Goal: Communication & Community: Participate in discussion

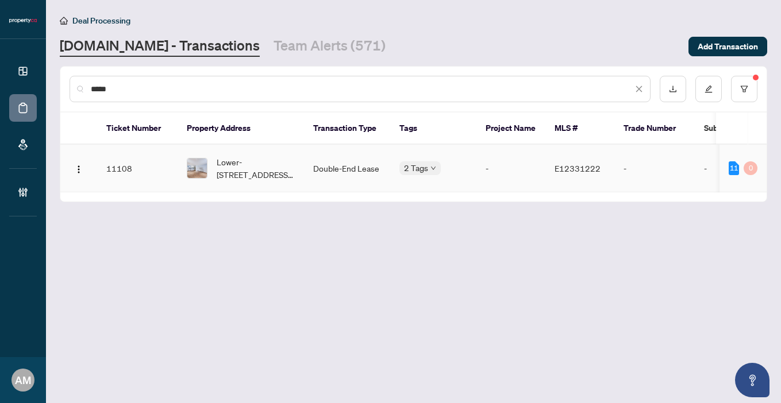
type input "*****"
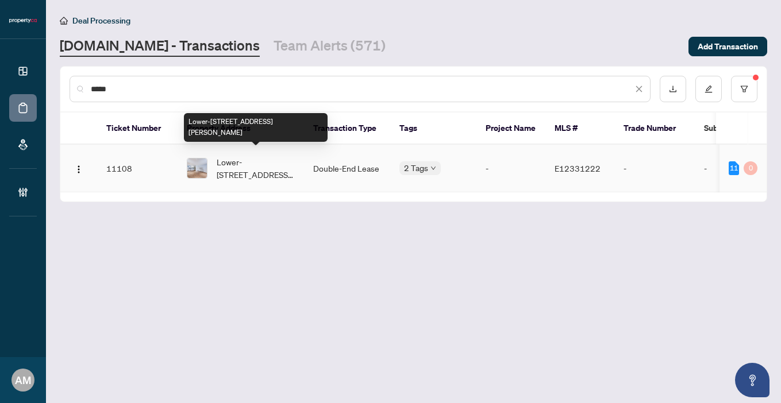
click at [257, 169] on span "Lower-[STREET_ADDRESS][PERSON_NAME]" at bounding box center [256, 168] width 78 height 25
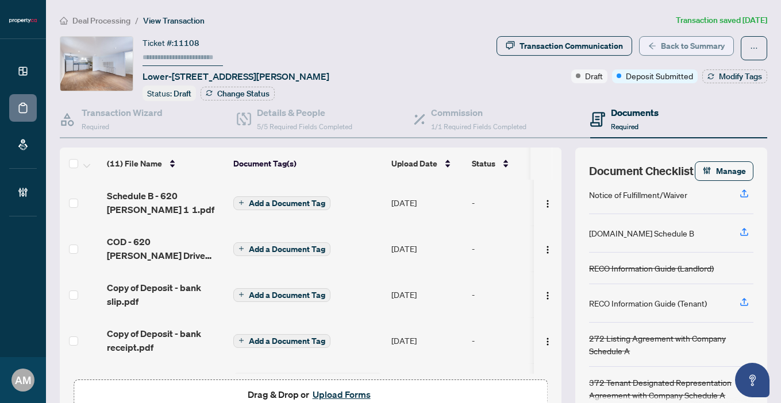
click at [674, 45] on span "Back to Summary" at bounding box center [693, 46] width 64 height 18
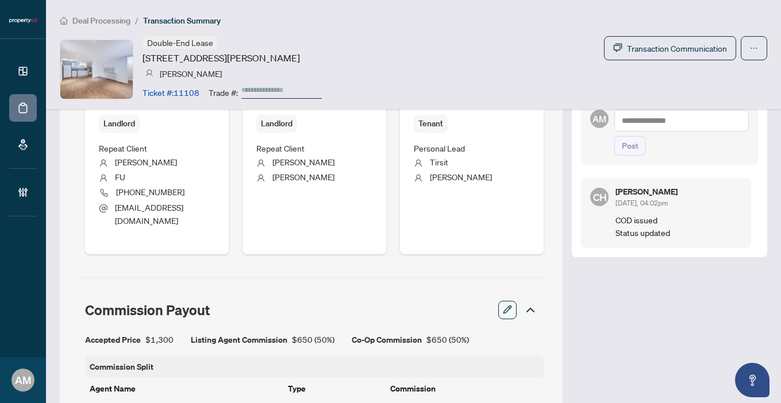
scroll to position [485, 0]
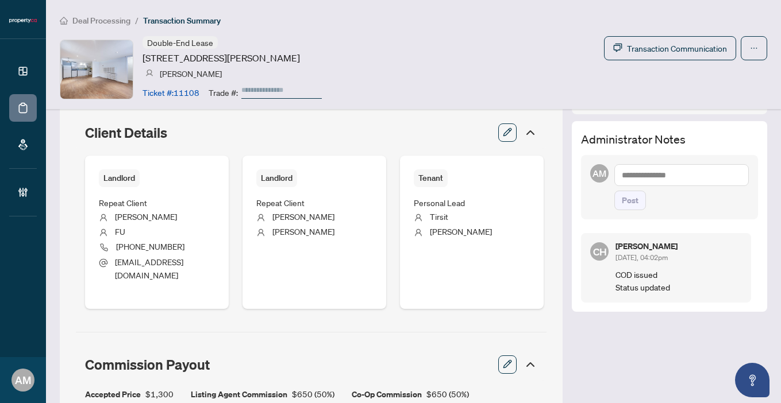
click at [643, 177] on textarea at bounding box center [681, 175] width 134 height 22
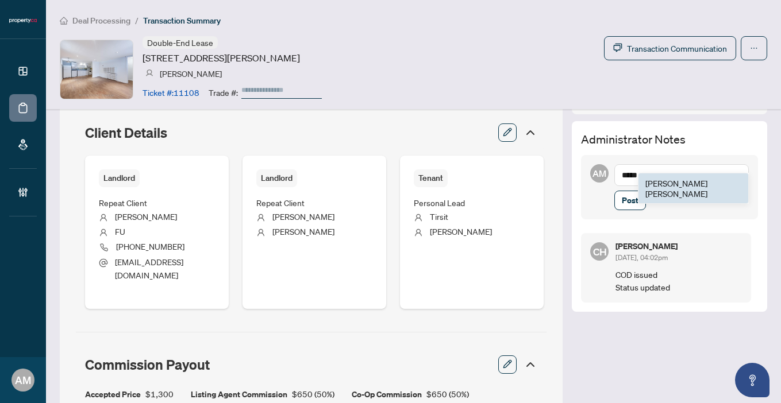
click at [652, 177] on li "[PERSON_NAME]" at bounding box center [693, 188] width 110 height 30
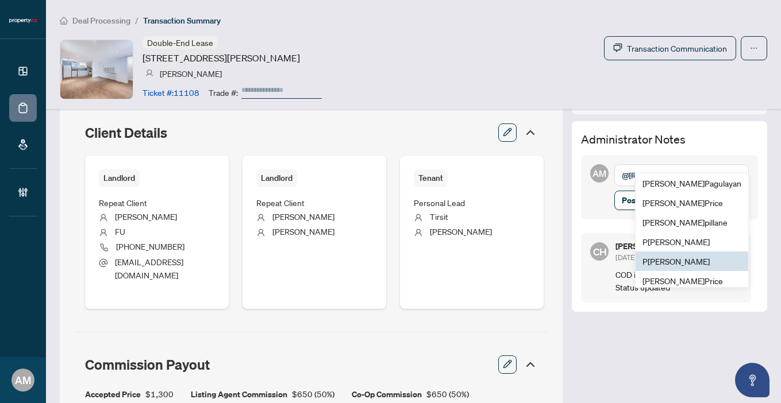
click at [676, 257] on span "P [PERSON_NAME]" at bounding box center [675, 261] width 67 height 10
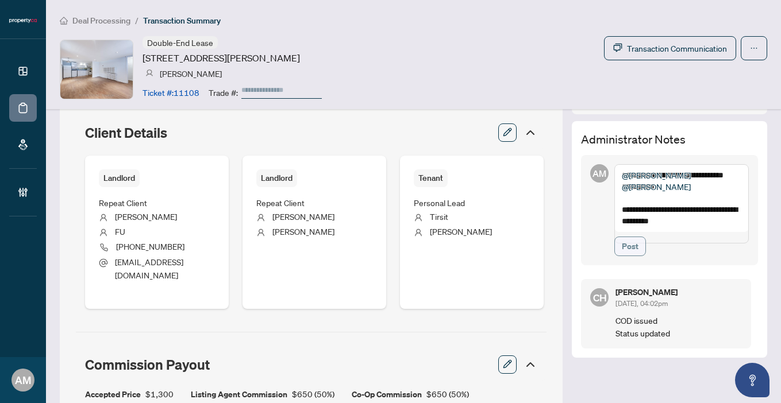
type textarea "**********"
click at [621, 256] on span "Post" at bounding box center [629, 246] width 17 height 18
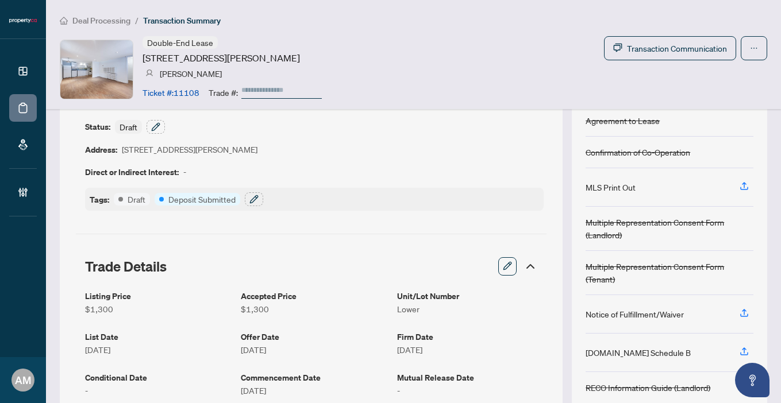
scroll to position [0, 0]
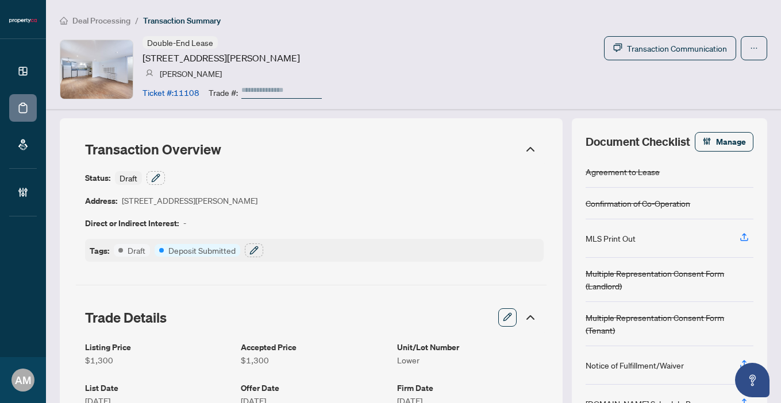
click at [95, 21] on span "Deal Processing" at bounding box center [101, 21] width 58 height 10
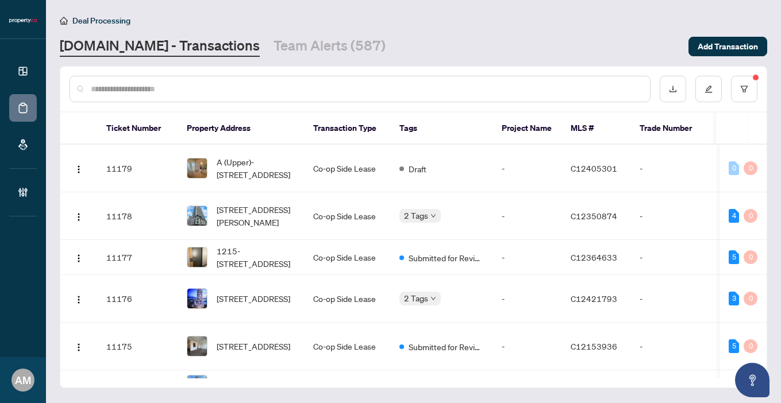
click at [232, 90] on input "text" at bounding box center [366, 89] width 550 height 13
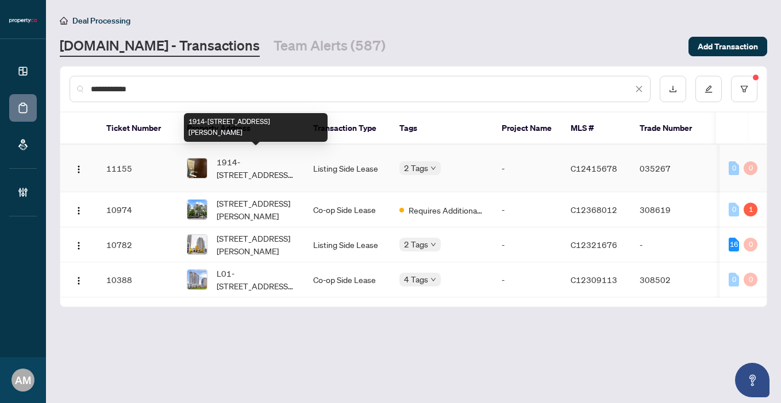
type input "**********"
click at [260, 163] on span "1914-100 Harrison Garden Blvd, Toronto, Ontario M2N 0C2, Canada" at bounding box center [256, 168] width 78 height 25
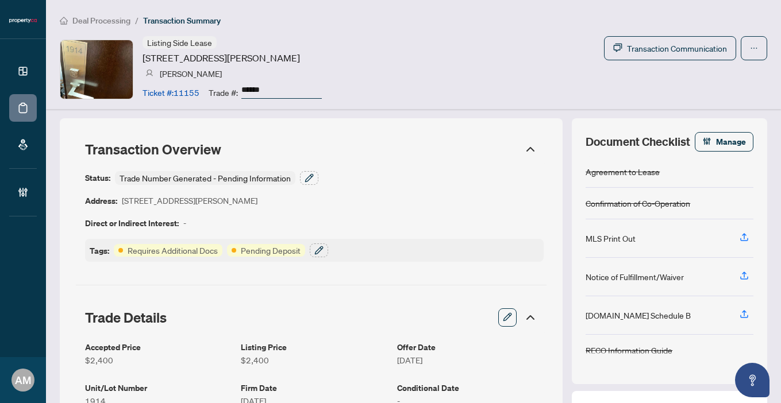
click at [94, 20] on span "Deal Processing" at bounding box center [101, 21] width 58 height 10
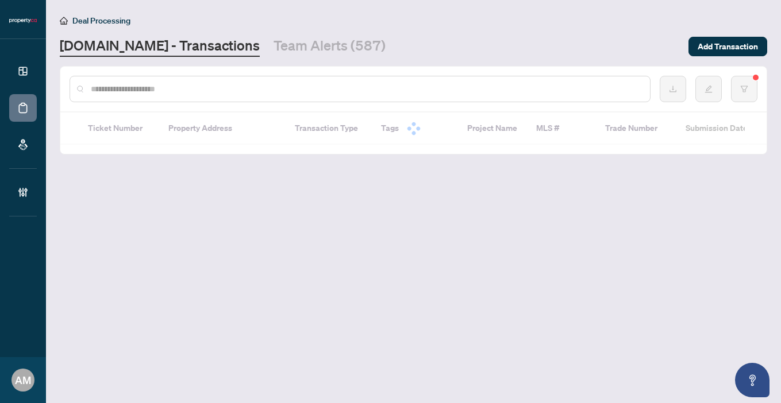
click at [183, 88] on input "text" at bounding box center [366, 89] width 550 height 13
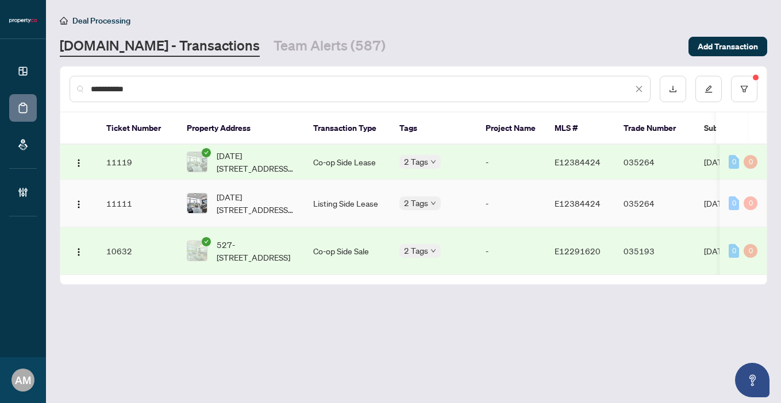
type input "**********"
click at [338, 191] on td "Listing Side Lease" at bounding box center [347, 204] width 86 height 48
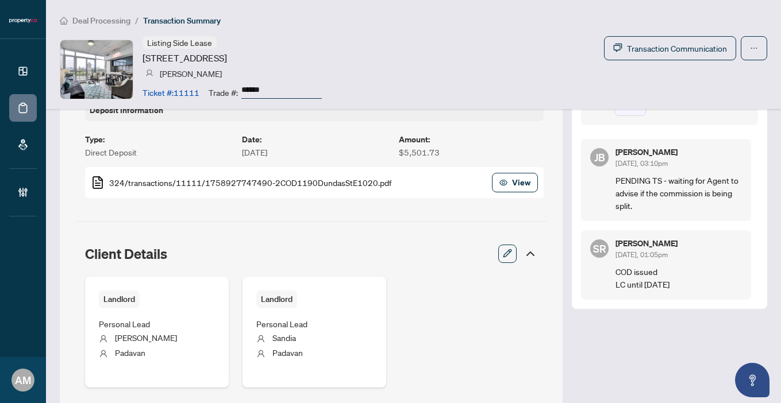
scroll to position [367, 0]
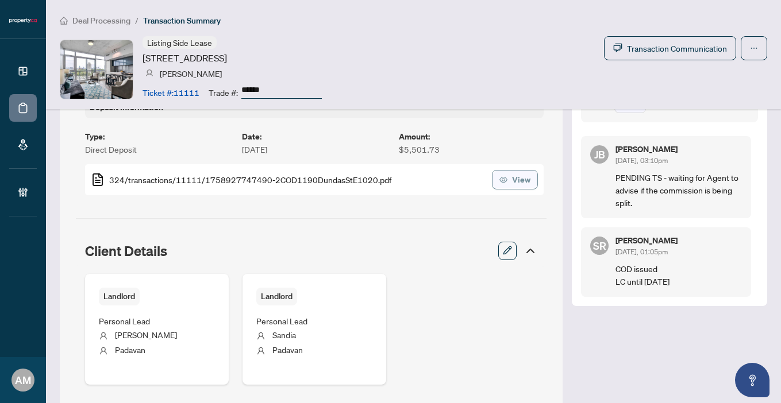
click at [512, 176] on span "View" at bounding box center [521, 180] width 18 height 18
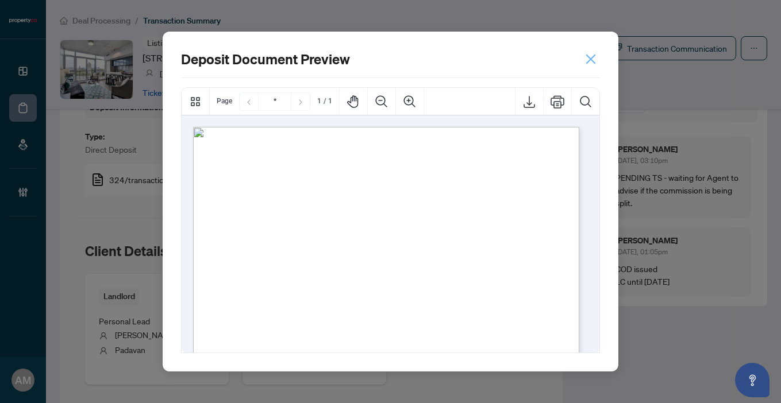
click at [592, 59] on icon "close" at bounding box center [590, 59] width 12 height 12
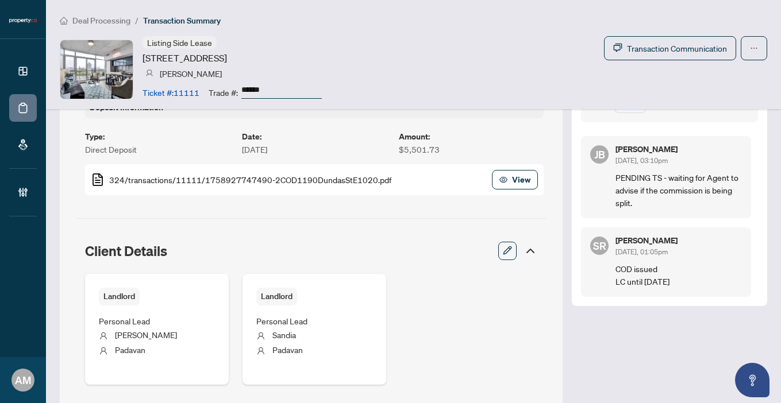
click at [117, 24] on span "Deal Processing" at bounding box center [101, 21] width 58 height 10
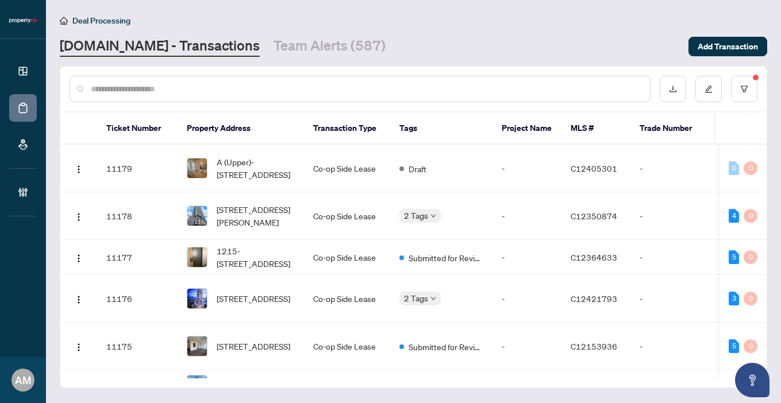
click at [186, 88] on input "text" at bounding box center [366, 89] width 550 height 13
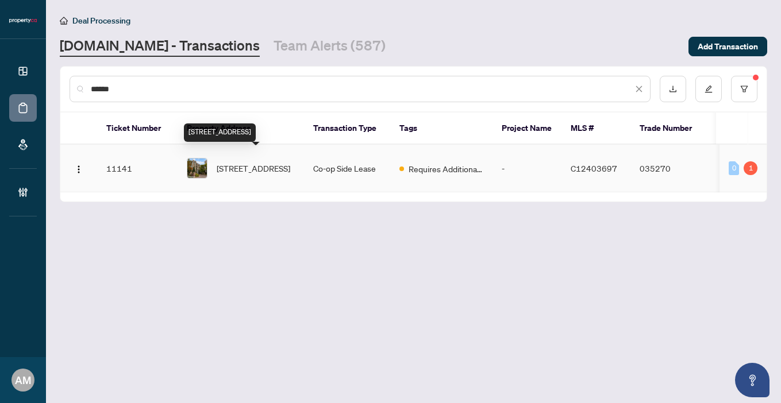
type input "******"
click at [246, 164] on span "206-29 Pemberton Ave, Toronto, Ontario M2M 1X9, Canada" at bounding box center [254, 168] width 74 height 13
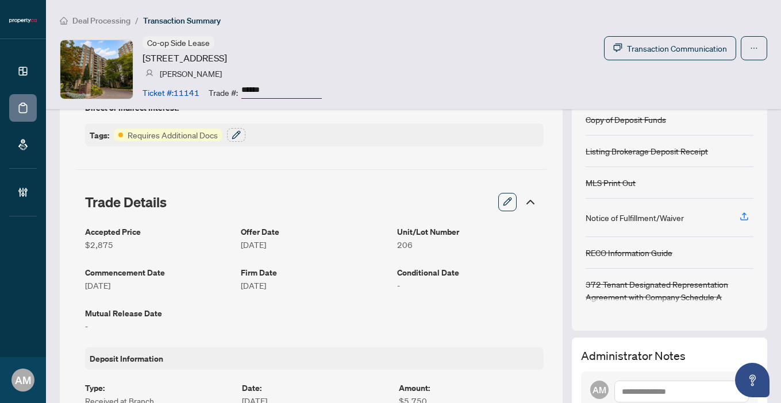
scroll to position [319, 0]
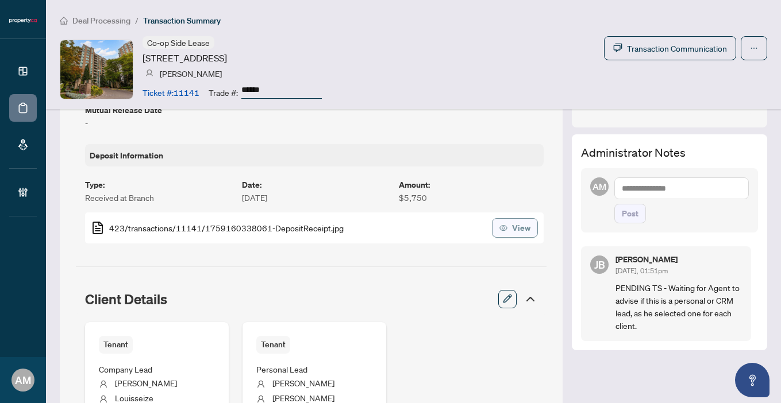
click at [512, 226] on span "View" at bounding box center [521, 228] width 18 height 18
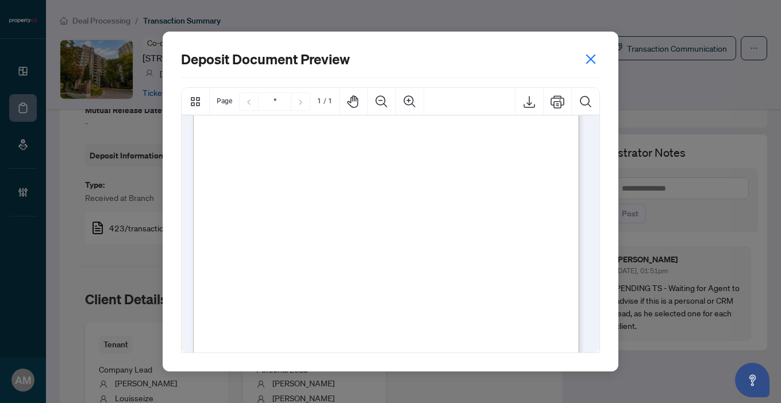
scroll to position [331, 0]
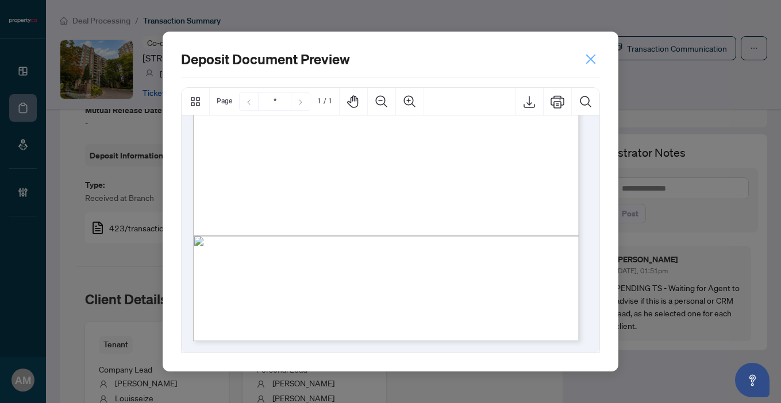
click at [592, 59] on icon "close" at bounding box center [590, 59] width 12 height 12
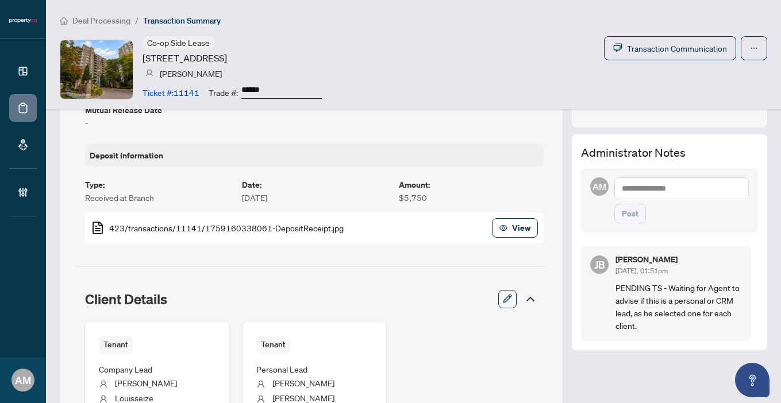
click at [107, 17] on span "Deal Processing" at bounding box center [101, 21] width 58 height 10
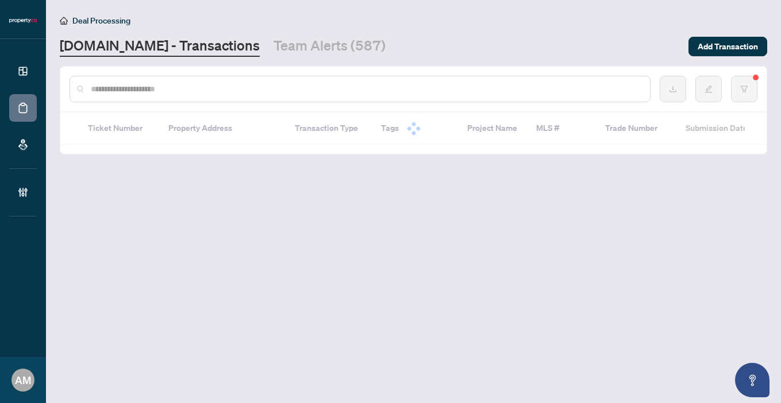
click at [211, 88] on input "text" at bounding box center [366, 89] width 550 height 13
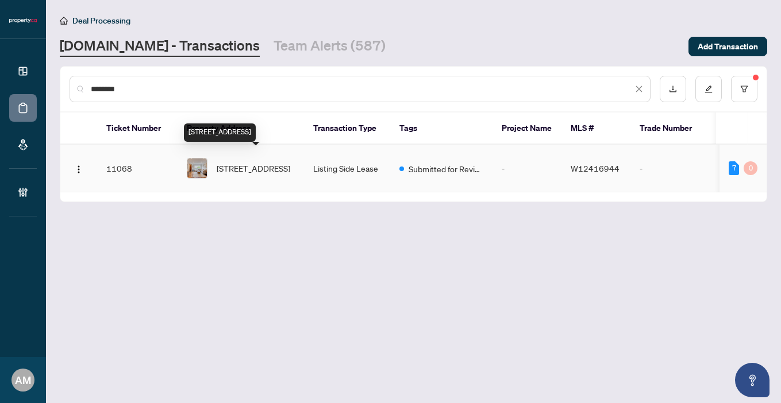
type input "********"
click at [262, 162] on span "5 Woodenhill Crt, Toronto, Ontario M6M 1K8, Canada" at bounding box center [254, 168] width 74 height 13
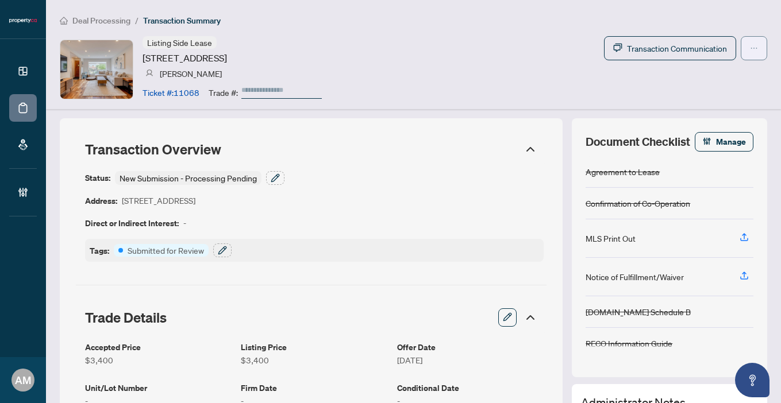
click at [740, 48] on button "button" at bounding box center [753, 48] width 26 height 24
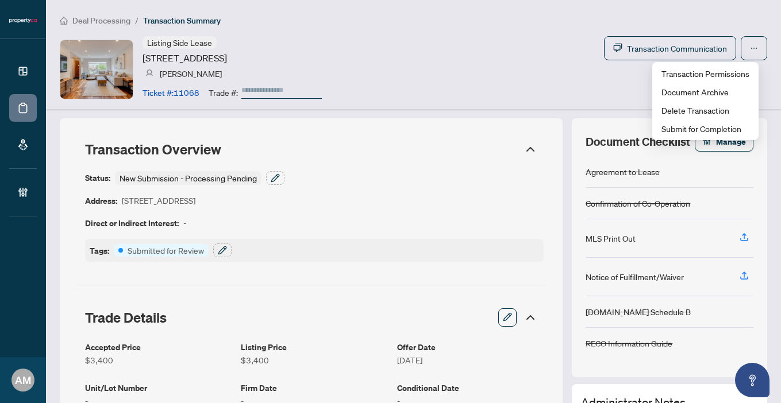
click at [91, 20] on span "Deal Processing" at bounding box center [101, 21] width 58 height 10
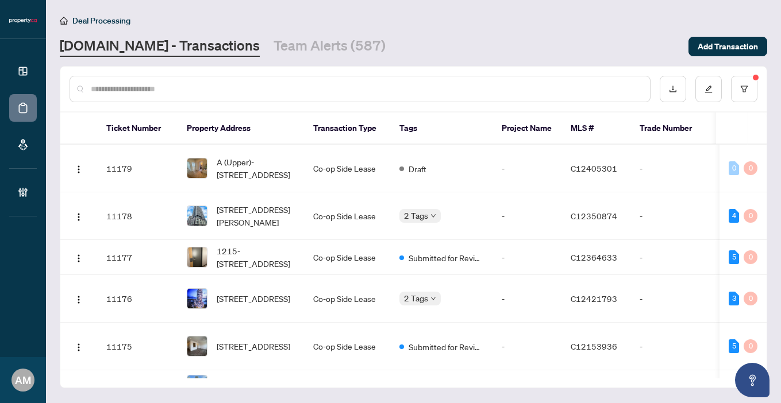
click at [195, 86] on input "text" at bounding box center [366, 89] width 550 height 13
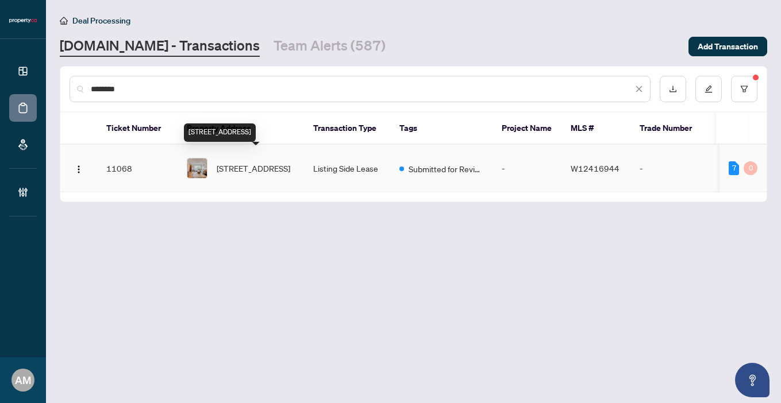
type input "********"
click at [245, 168] on span "[STREET_ADDRESS]" at bounding box center [254, 168] width 74 height 13
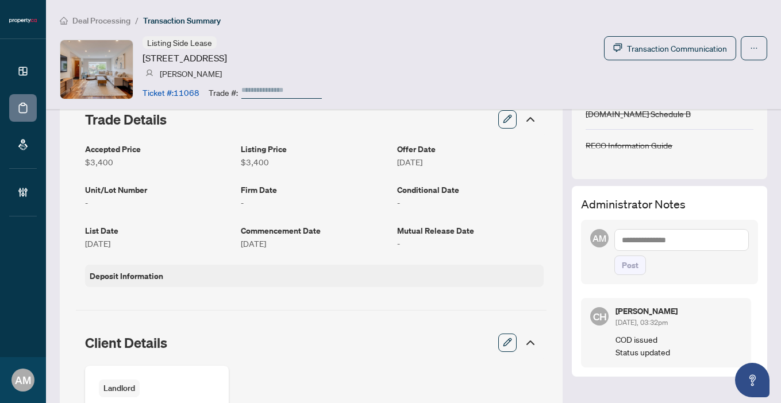
scroll to position [256, 0]
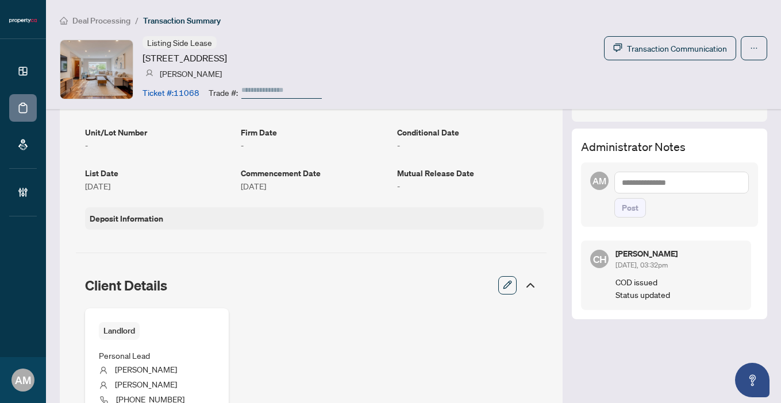
click at [663, 186] on textarea at bounding box center [681, 183] width 134 height 22
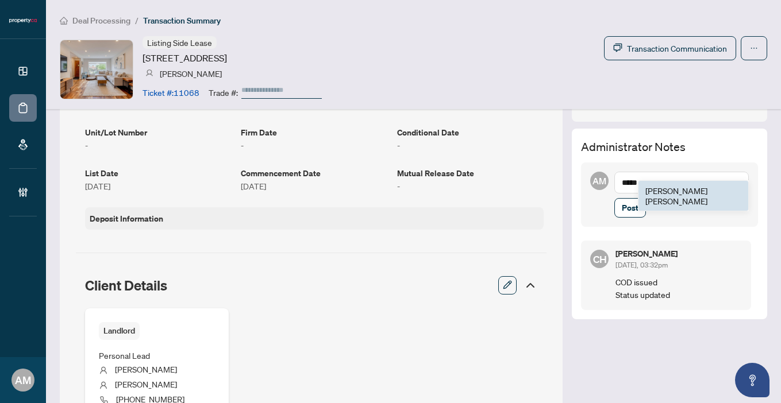
click at [658, 194] on span "[PERSON_NAME]" at bounding box center [676, 196] width 62 height 21
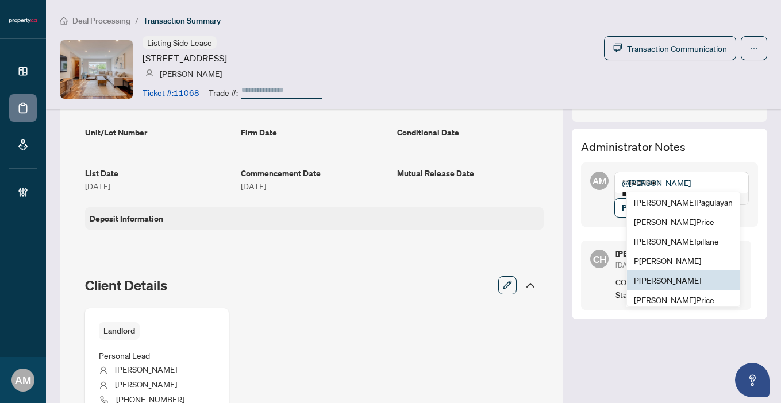
click at [670, 279] on span "P uvitha Ramachandran" at bounding box center [667, 280] width 67 height 10
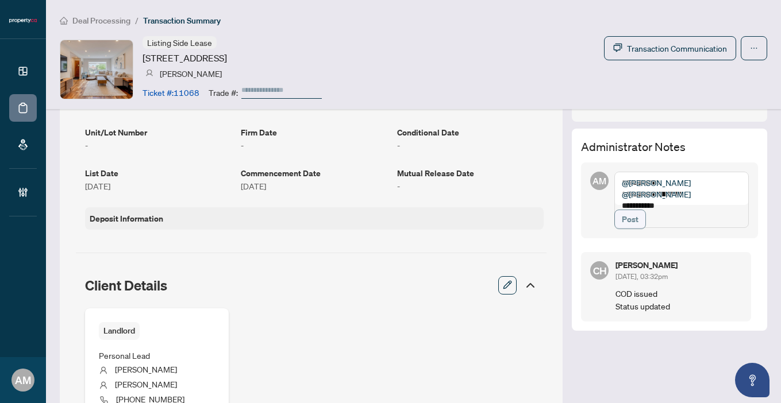
type textarea "**********"
click at [624, 229] on span "Post" at bounding box center [629, 219] width 17 height 18
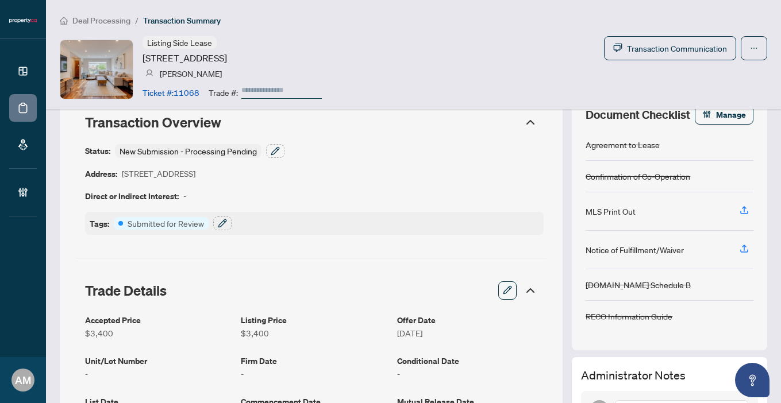
scroll to position [0, 0]
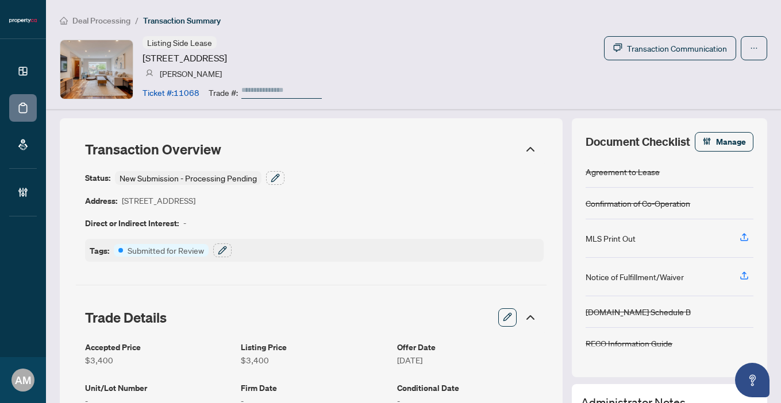
click at [87, 22] on span "Deal Processing" at bounding box center [101, 21] width 58 height 10
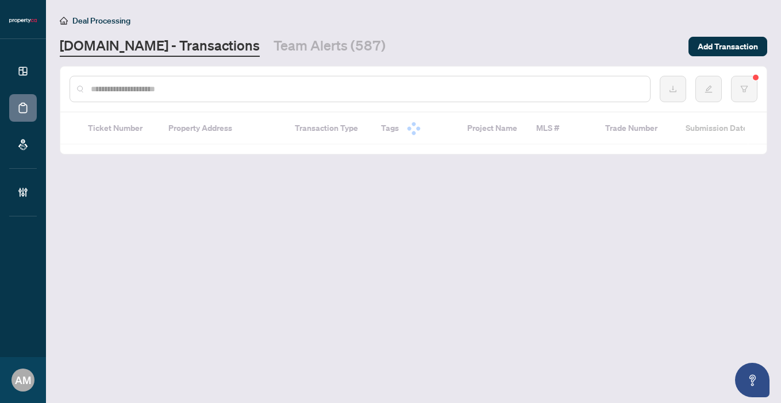
click at [254, 87] on input "text" at bounding box center [366, 89] width 550 height 13
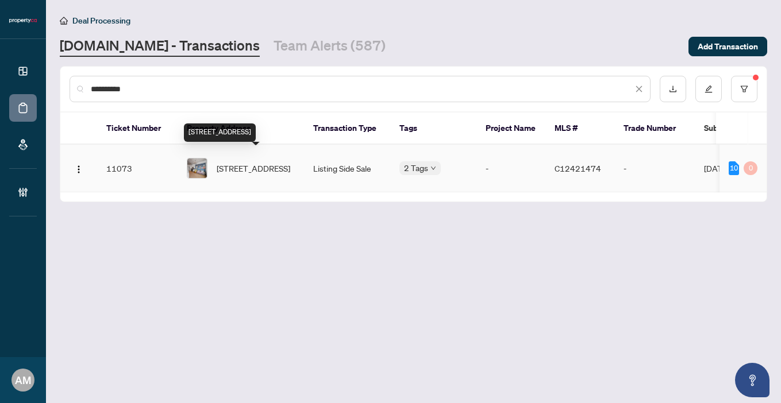
type input "**********"
click at [248, 162] on span "804-90 Trinity St, Toronto, Ontario M5A 0E4, Canada" at bounding box center [254, 168] width 74 height 13
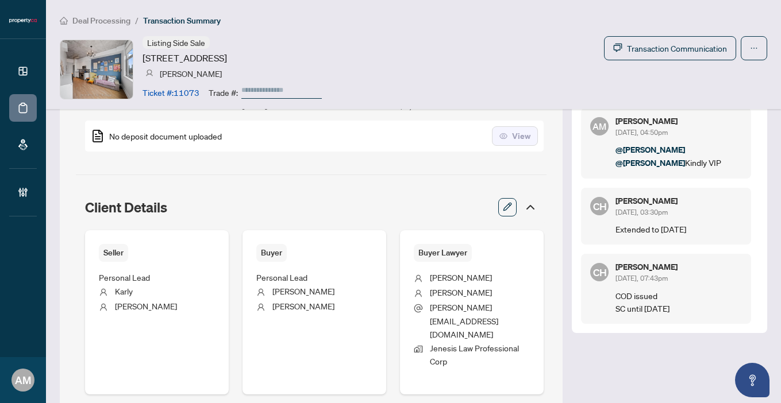
scroll to position [434, 0]
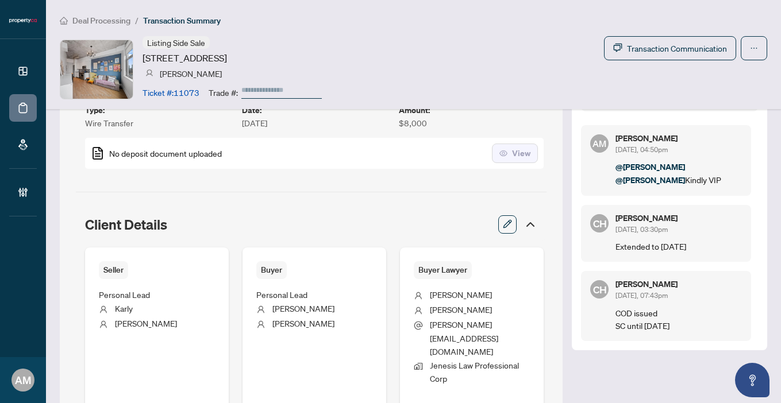
click at [99, 21] on span "Deal Processing" at bounding box center [101, 21] width 58 height 10
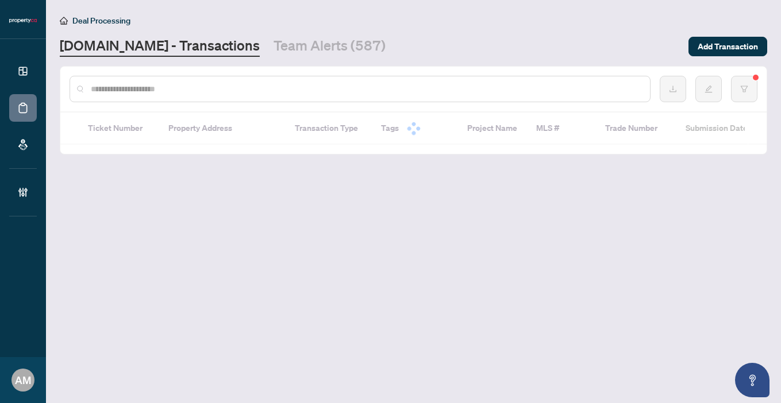
click at [236, 94] on input "text" at bounding box center [366, 89] width 550 height 13
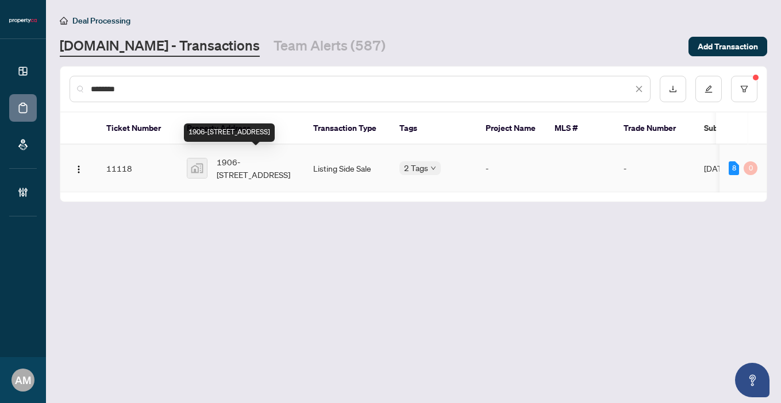
type input "********"
click at [245, 156] on span "1906-[STREET_ADDRESS]" at bounding box center [256, 168] width 78 height 25
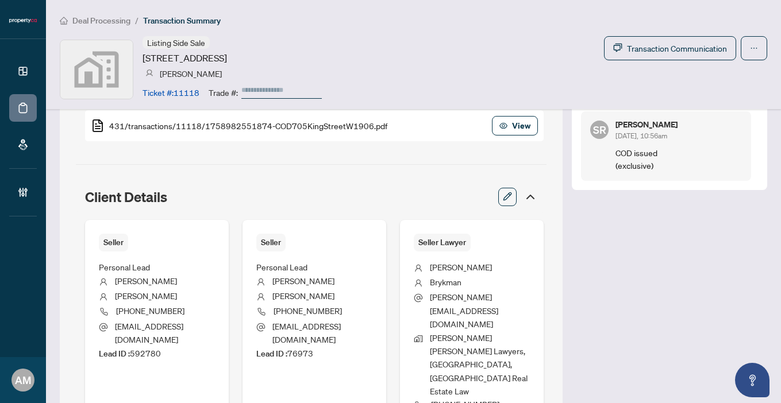
scroll to position [235, 0]
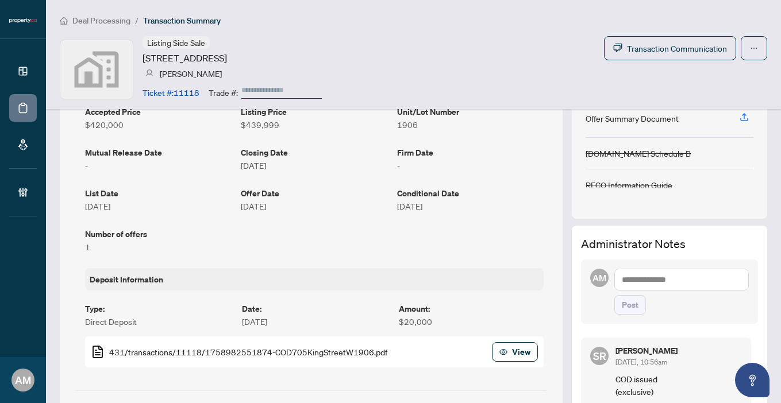
click at [640, 285] on textarea at bounding box center [681, 280] width 134 height 22
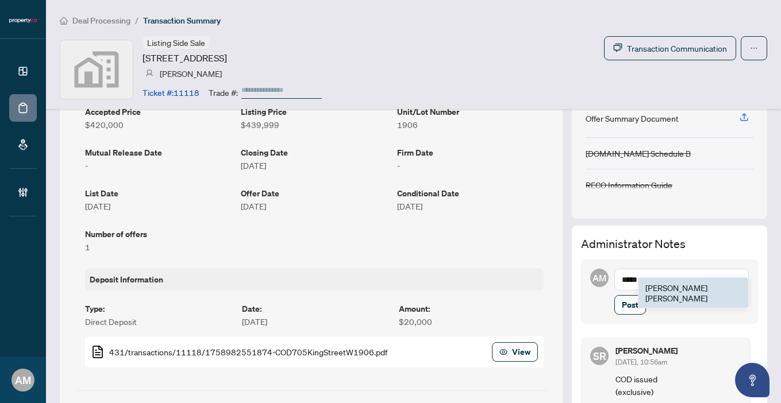
click at [659, 289] on span "[PERSON_NAME]" at bounding box center [676, 293] width 62 height 21
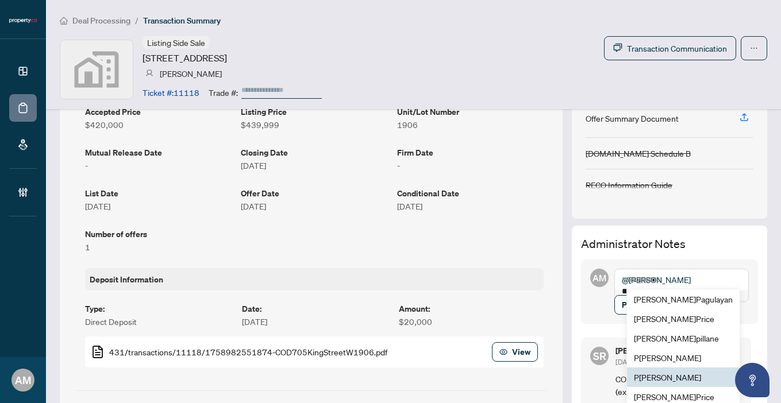
click at [680, 379] on span "P uvitha Ramachandran" at bounding box center [667, 377] width 67 height 10
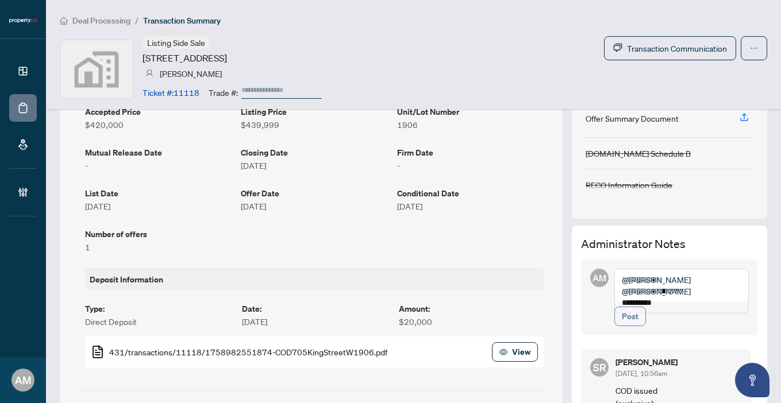
type textarea "**********"
click at [623, 326] on span "Post" at bounding box center [629, 316] width 17 height 18
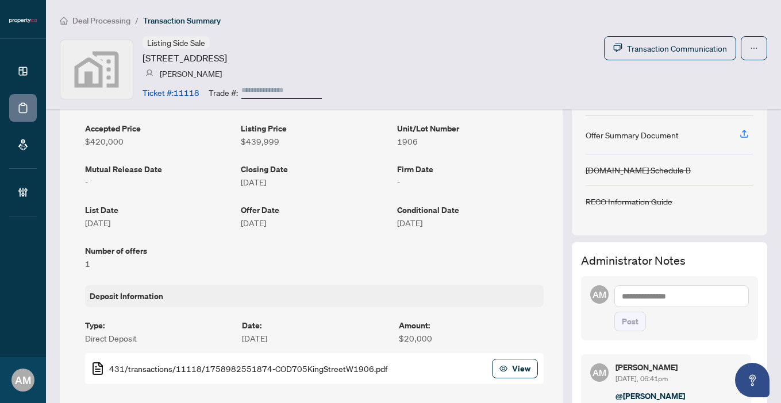
scroll to position [0, 0]
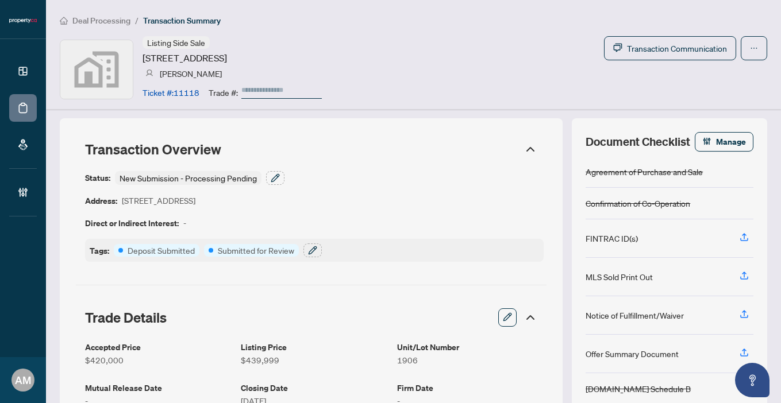
click at [90, 22] on span "Deal Processing" at bounding box center [101, 21] width 58 height 10
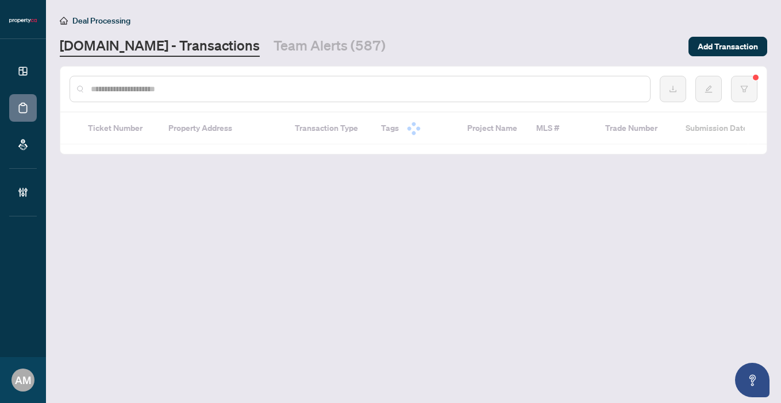
click at [204, 87] on input "text" at bounding box center [366, 89] width 550 height 13
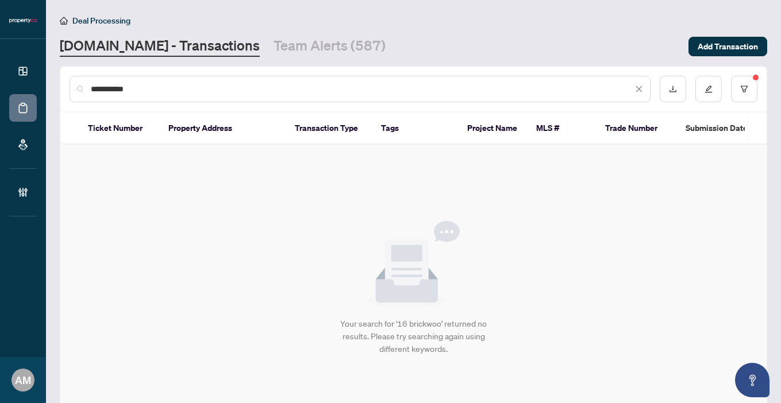
click at [204, 87] on input "**********" at bounding box center [362, 89] width 542 height 13
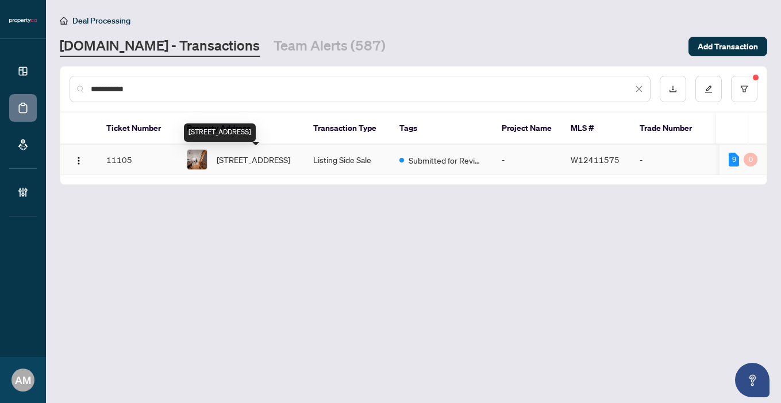
type input "**********"
click at [263, 156] on span "16 Brickworks Lane, Toronto, Ontario M6N 5H7, Canada" at bounding box center [254, 159] width 74 height 13
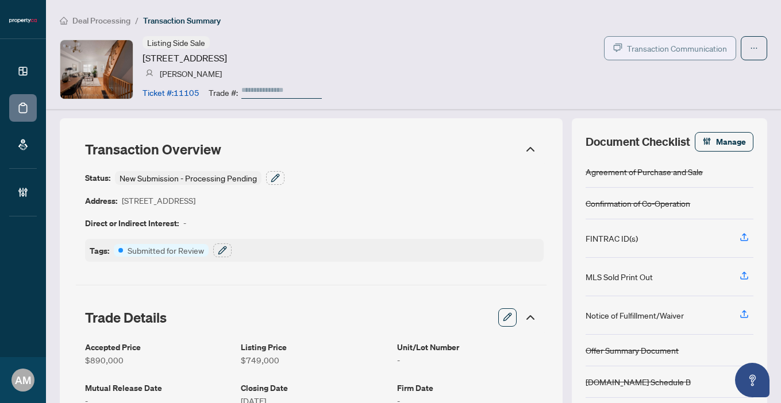
click at [690, 55] on button "Transaction Communication" at bounding box center [670, 48] width 132 height 24
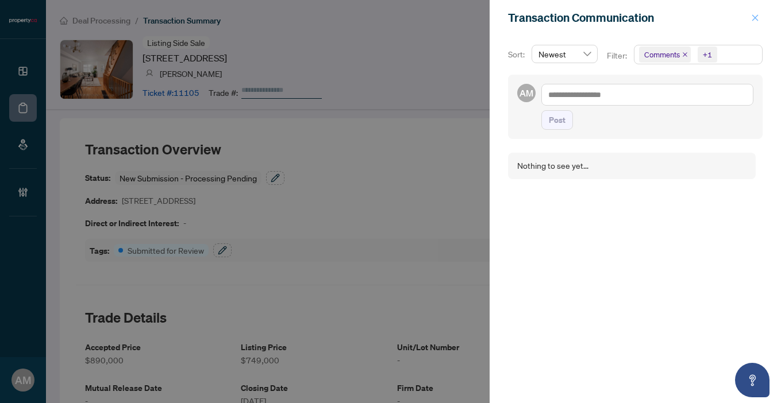
click at [755, 19] on icon "close" at bounding box center [755, 18] width 8 height 8
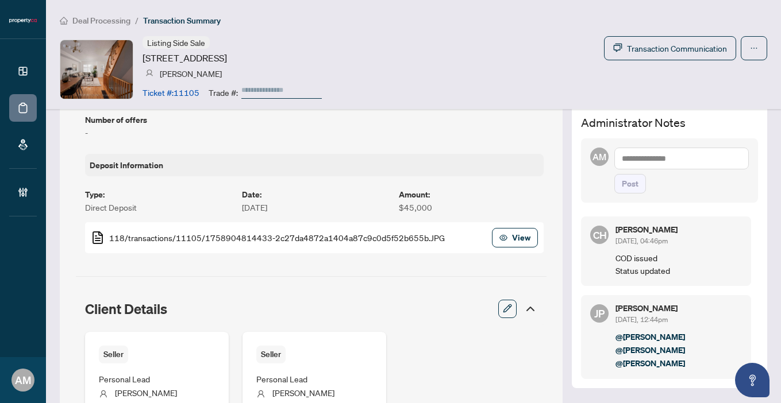
scroll to position [349, 0]
click at [651, 161] on textarea at bounding box center [681, 160] width 134 height 22
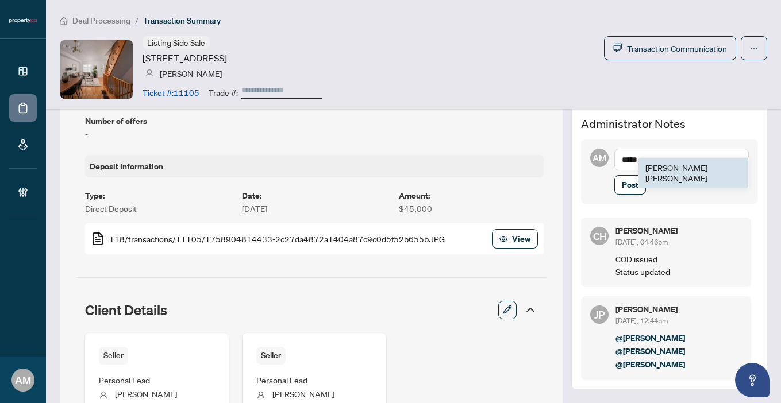
click at [651, 167] on b "[PERSON_NAME]" at bounding box center [676, 168] width 62 height 10
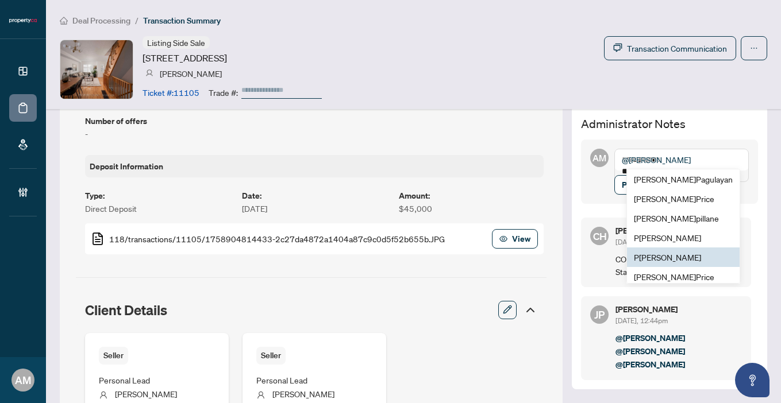
click at [679, 253] on span "P [PERSON_NAME]" at bounding box center [667, 257] width 67 height 10
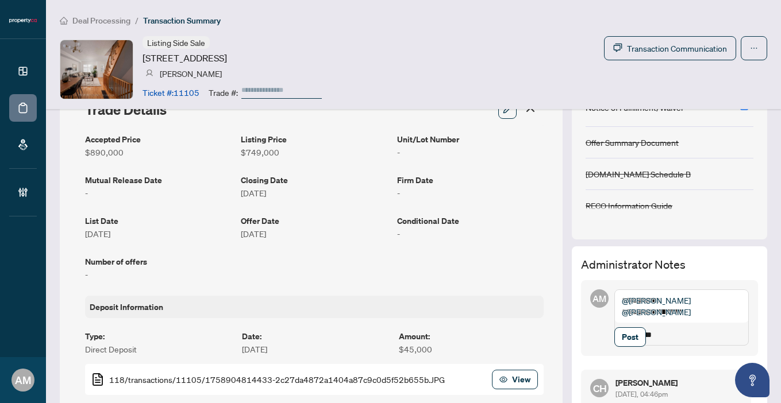
scroll to position [207, 0]
type textarea "**********"
click at [621, 347] on span "Post" at bounding box center [629, 338] width 17 height 18
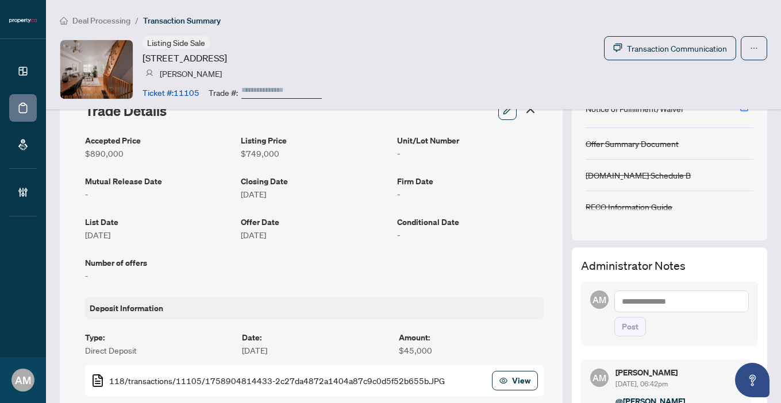
scroll to position [0, 0]
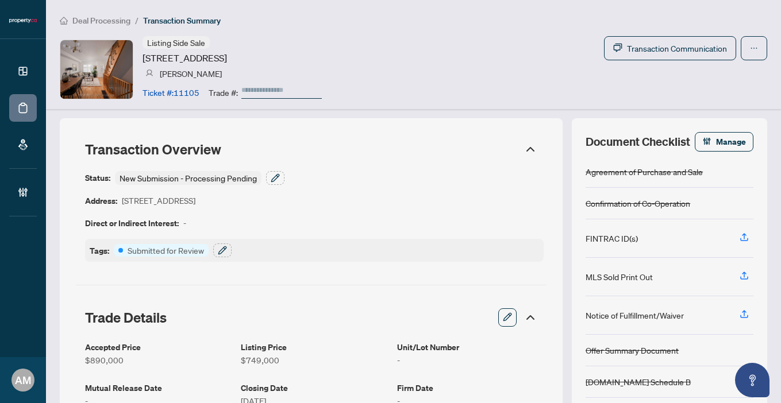
click at [95, 19] on span "Deal Processing" at bounding box center [101, 21] width 58 height 10
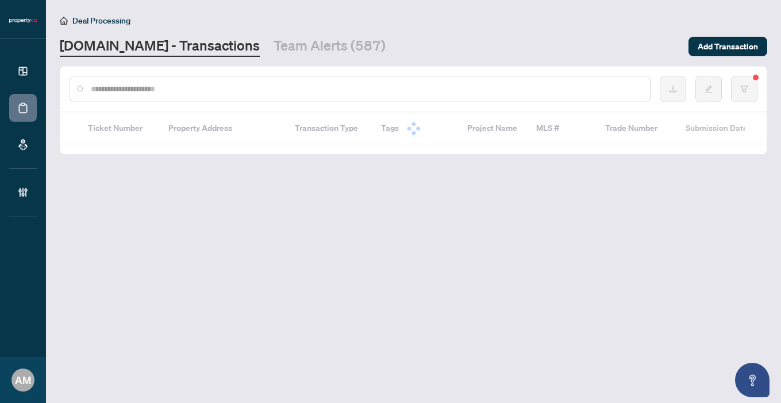
click at [202, 95] on div at bounding box center [359, 89] width 581 height 26
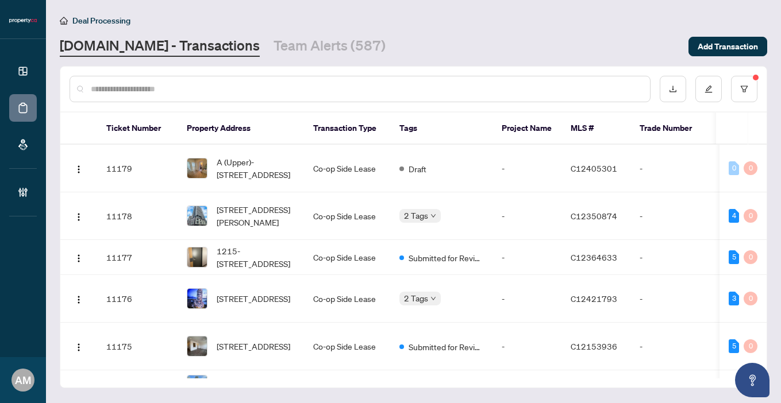
click at [202, 91] on input "text" at bounding box center [366, 89] width 550 height 13
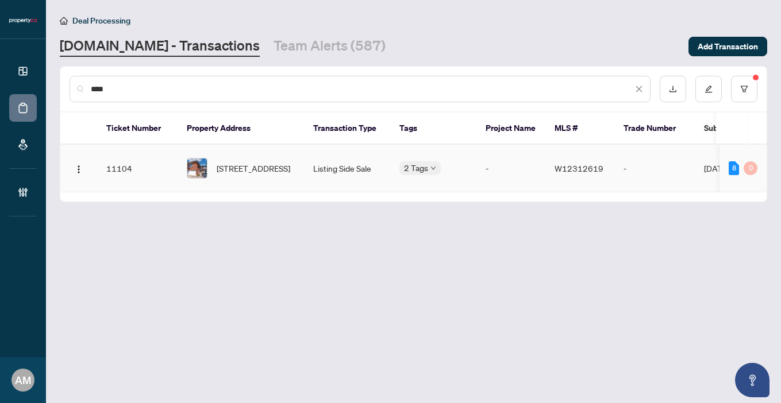
type input "****"
click at [286, 162] on span "4265 Westminster Pl, Mississauga, Ontario L4W 3V4, Canada" at bounding box center [254, 168] width 74 height 13
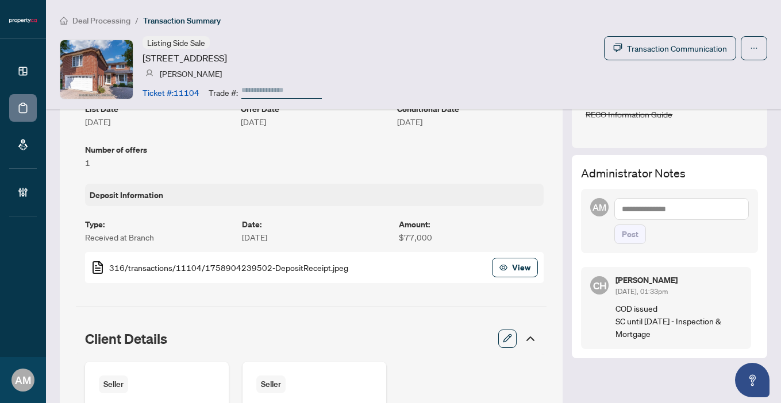
scroll to position [372, 0]
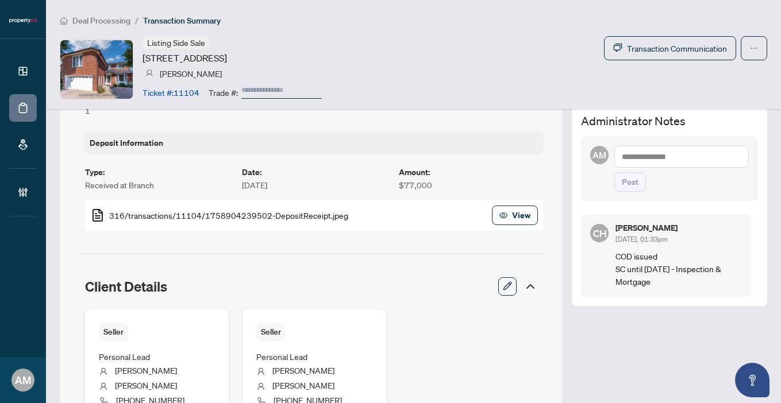
click at [683, 157] on textarea at bounding box center [681, 157] width 134 height 22
click at [659, 167] on span "Jean Belarde" at bounding box center [676, 170] width 62 height 21
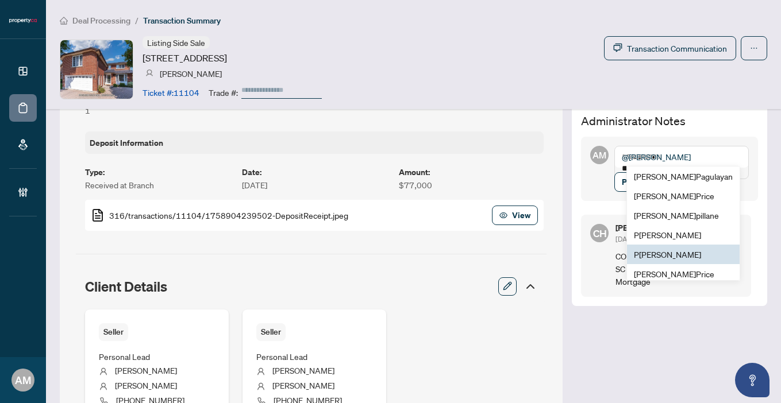
click at [649, 252] on span "P uvitha Ramachandran" at bounding box center [667, 254] width 67 height 10
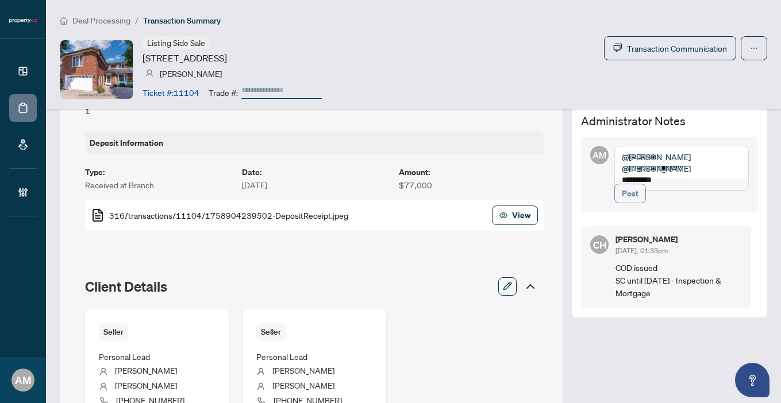
type textarea "**********"
click at [614, 203] on button "Post" at bounding box center [630, 194] width 32 height 20
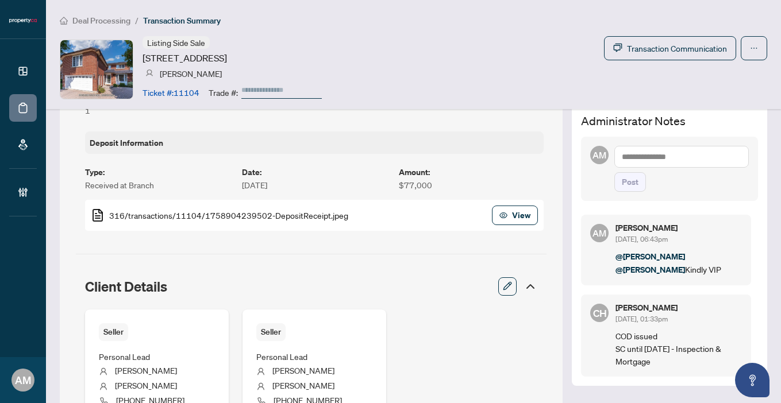
scroll to position [0, 0]
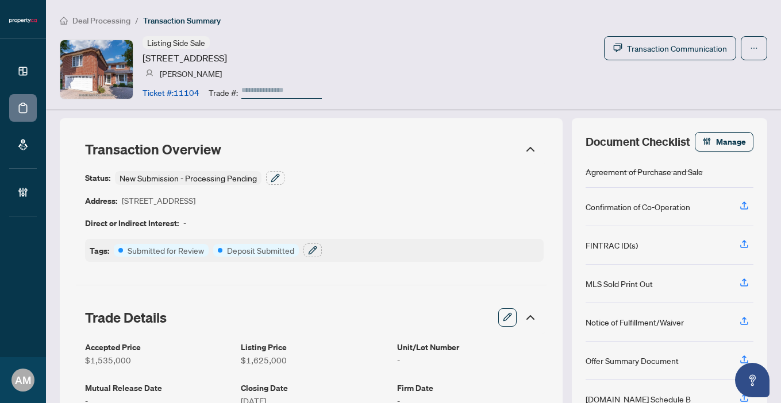
click at [98, 21] on span "Deal Processing" at bounding box center [101, 21] width 58 height 10
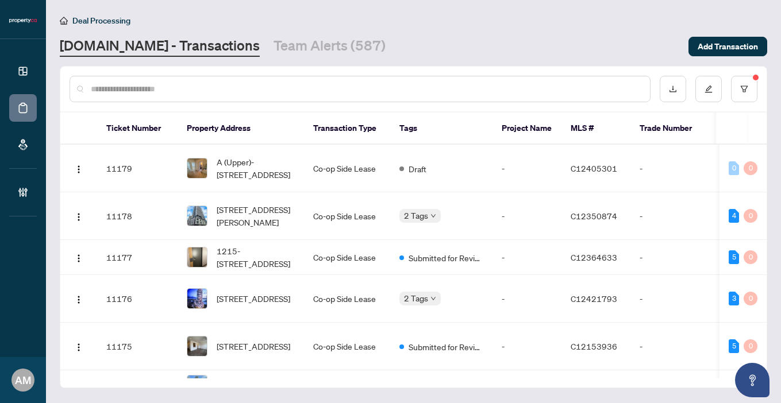
click at [198, 86] on input "text" at bounding box center [366, 89] width 550 height 13
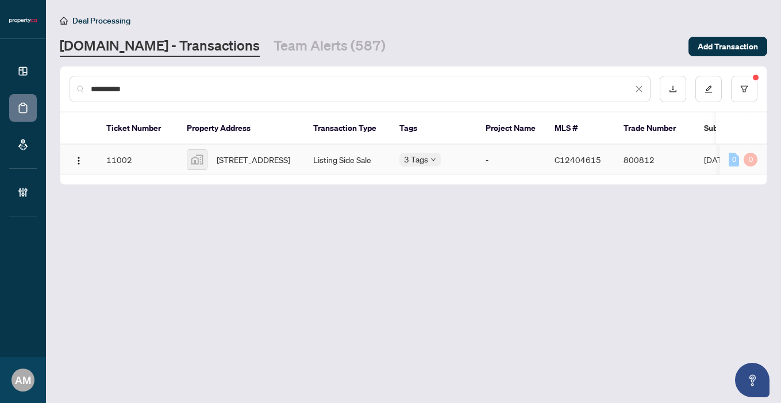
type input "**********"
click at [306, 163] on td "Listing Side Sale" at bounding box center [347, 160] width 86 height 30
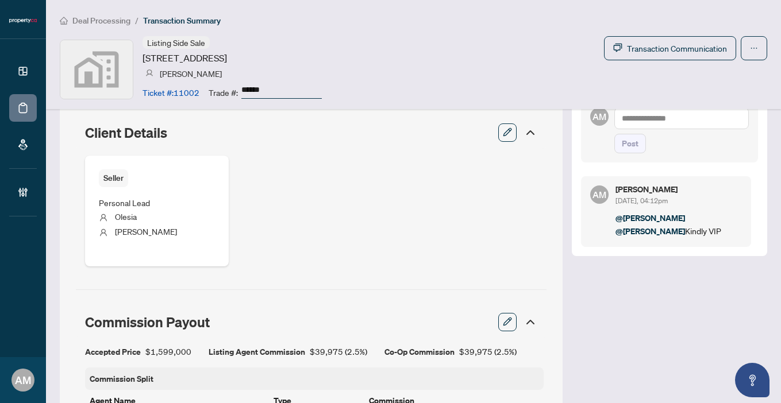
scroll to position [295, 0]
